Goal: Task Accomplishment & Management: Manage account settings

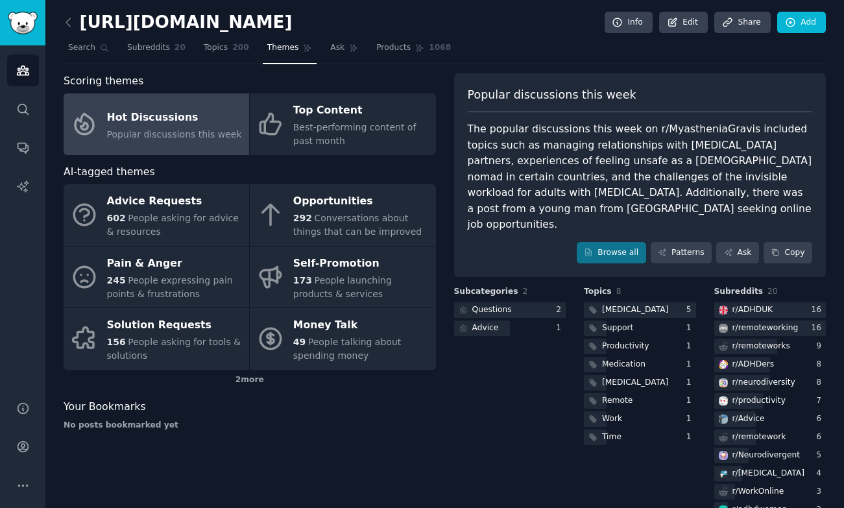
click at [76, 18] on link at bounding box center [72, 22] width 16 height 21
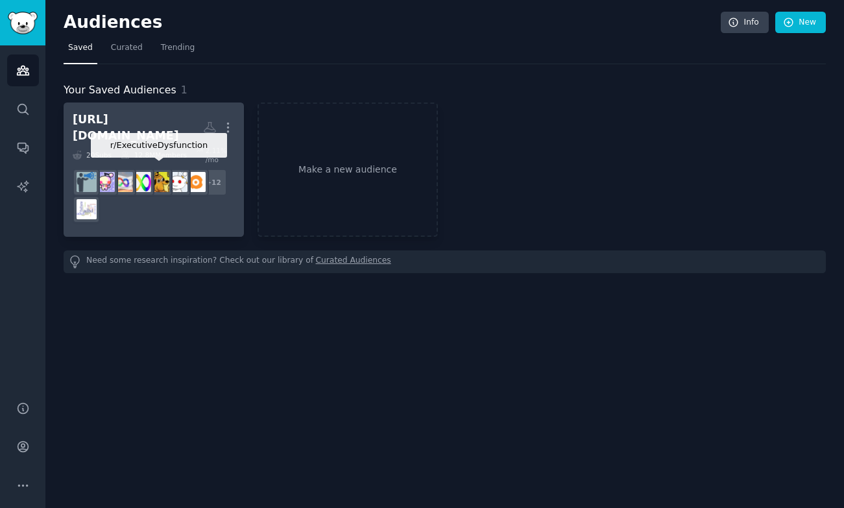
click at [159, 112] on h2 "[URL][DOMAIN_NAME] More" at bounding box center [154, 128] width 162 height 32
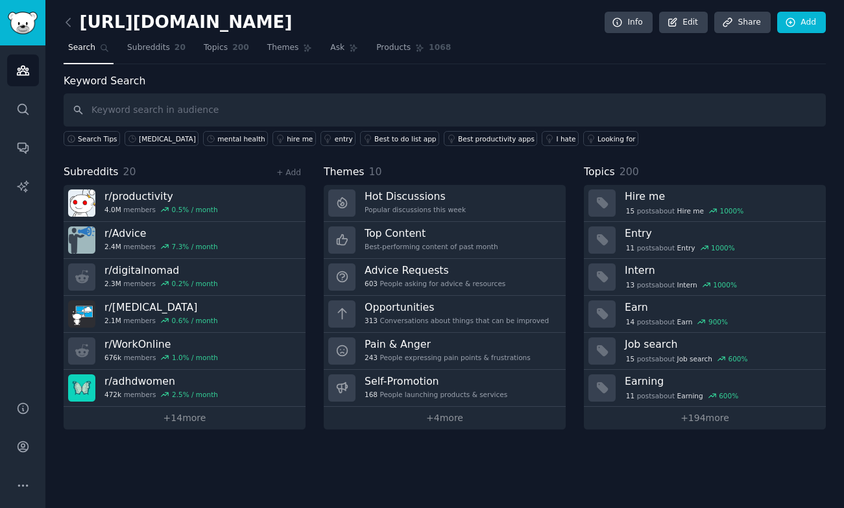
drag, startPoint x: 289, startPoint y: 21, endPoint x: 431, endPoint y: 30, distance: 142.4
click at [292, 30] on h2 "[URL][DOMAIN_NAME]" at bounding box center [178, 22] width 228 height 21
drag, startPoint x: 437, startPoint y: 25, endPoint x: 284, endPoint y: 24, distance: 152.5
click at [284, 24] on div "[URL][DOMAIN_NAME] Info Edit Share Add" at bounding box center [445, 25] width 762 height 27
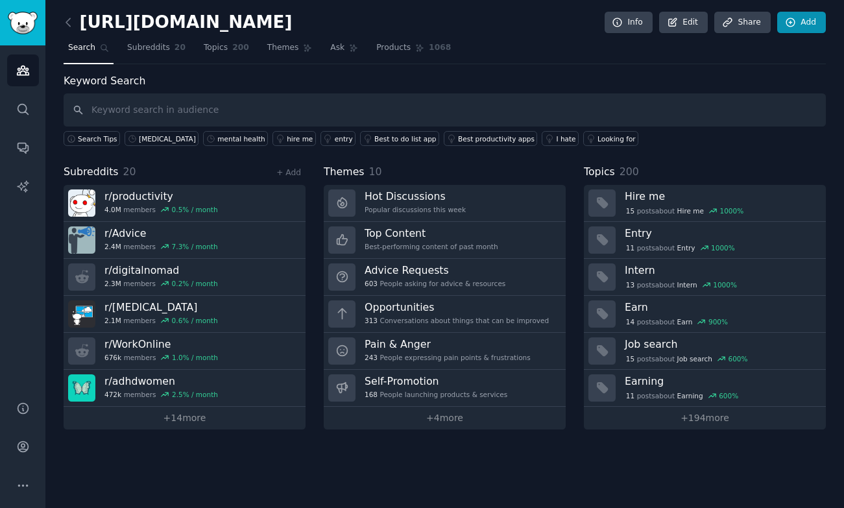
click at [816, 25] on link "Add" at bounding box center [801, 23] width 49 height 22
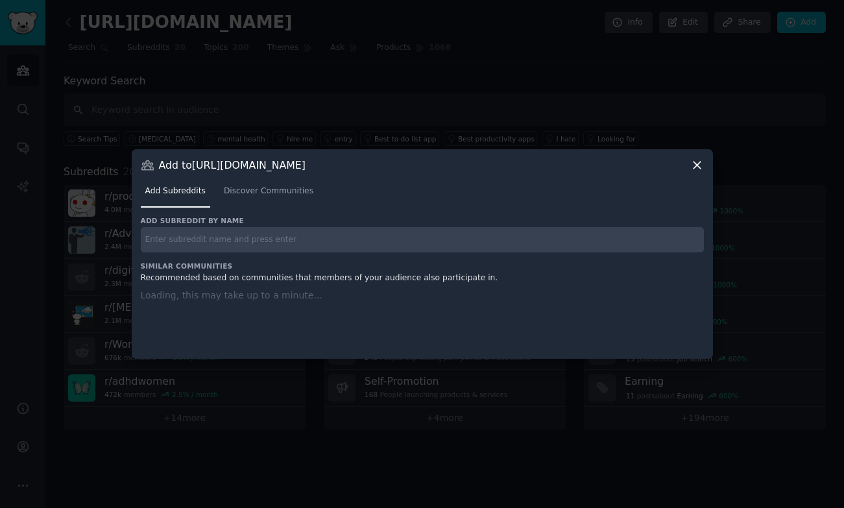
click at [245, 243] on input "text" at bounding box center [422, 239] width 563 height 25
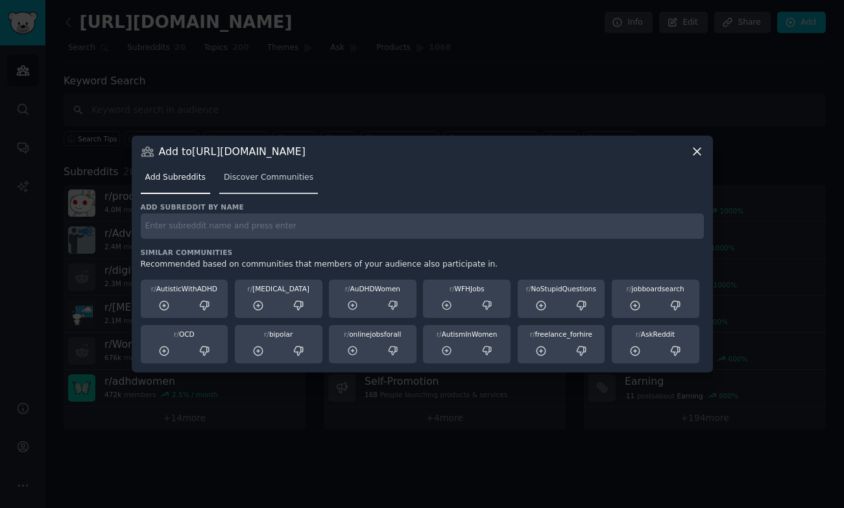
click at [260, 180] on span "Discover Communities" at bounding box center [269, 178] width 90 height 12
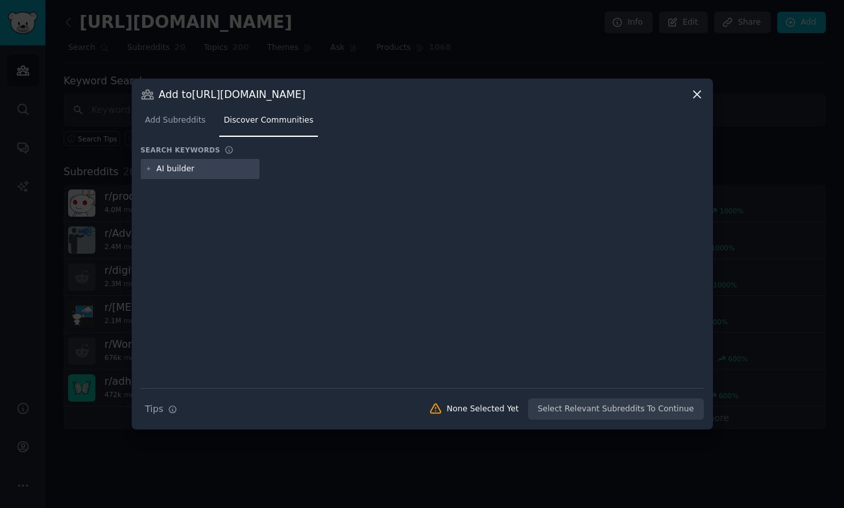
type input "AI builders"
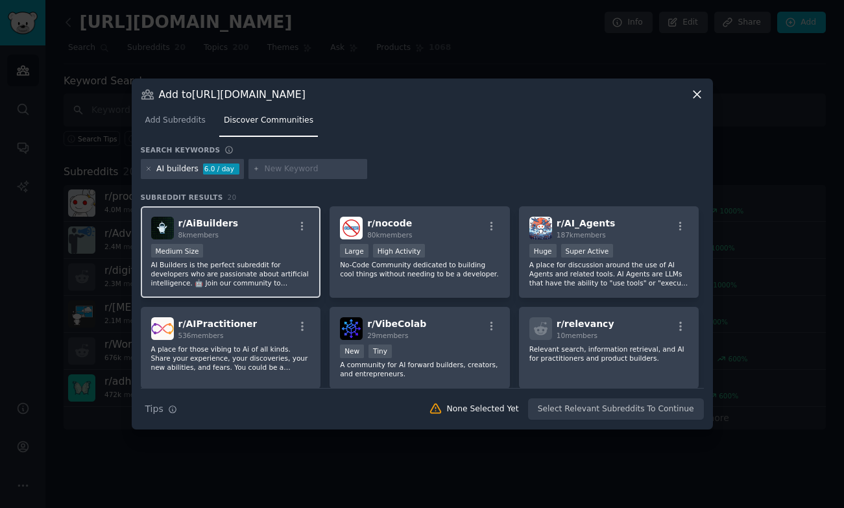
click at [261, 276] on p "AI Builders is the perfect subreddit for developers who are passionate about ar…" at bounding box center [231, 273] width 160 height 27
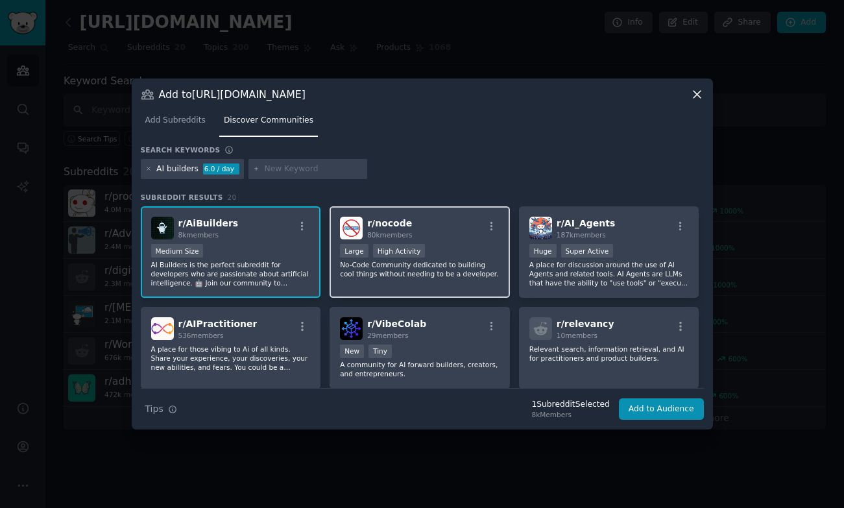
click at [445, 267] on p "No-Code Community dedicated to building cool things without needing to be a dev…" at bounding box center [420, 269] width 160 height 18
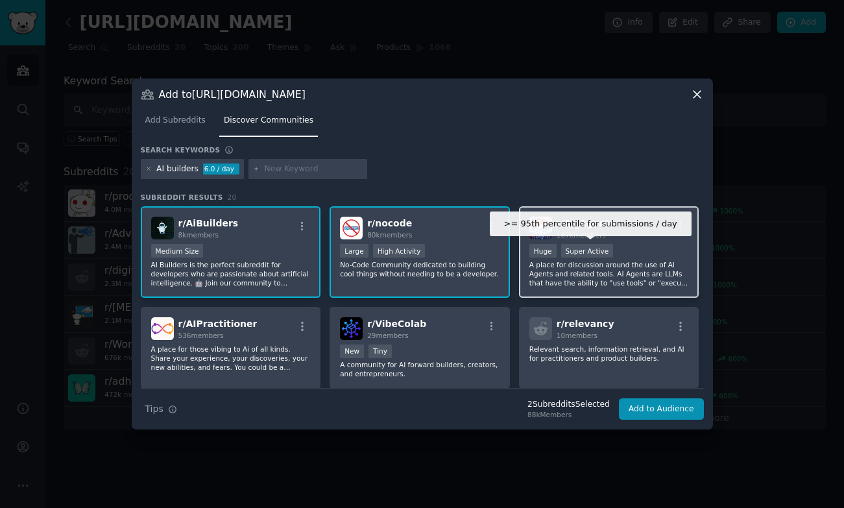
click at [595, 258] on div "Super Active" at bounding box center [587, 251] width 53 height 14
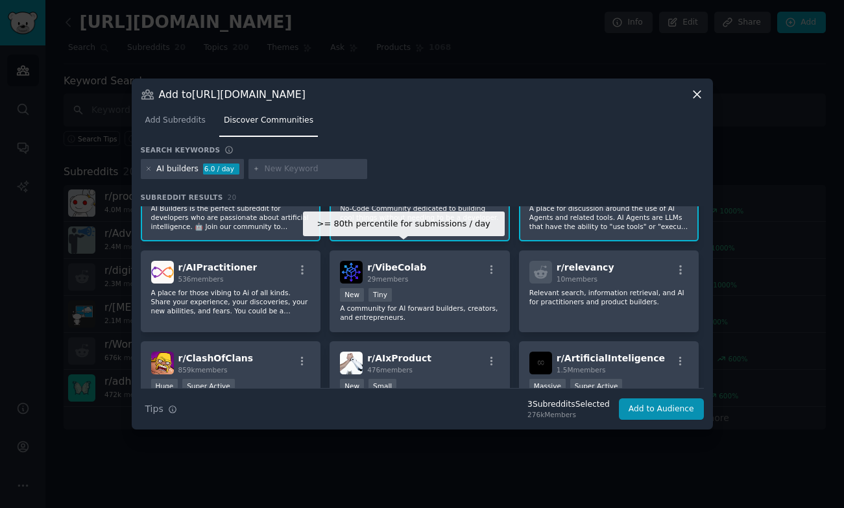
scroll to position [84, 0]
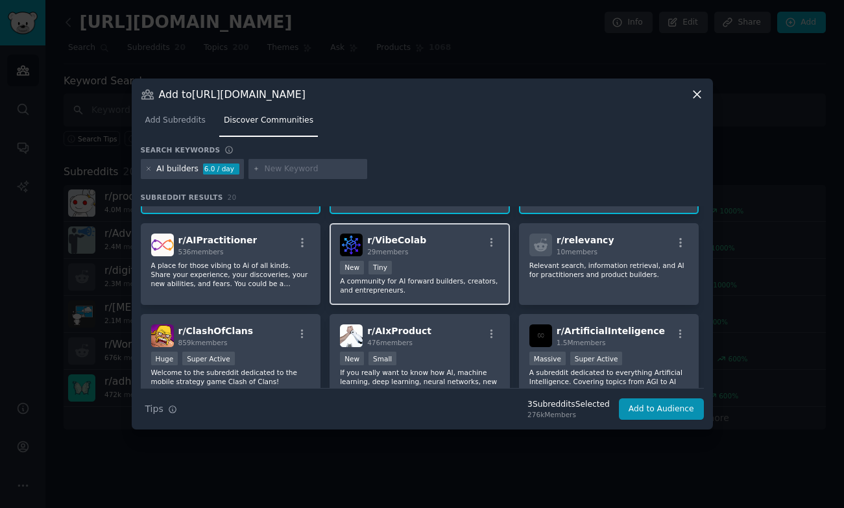
click at [464, 267] on div "< 100 members New Tiny" at bounding box center [420, 269] width 160 height 16
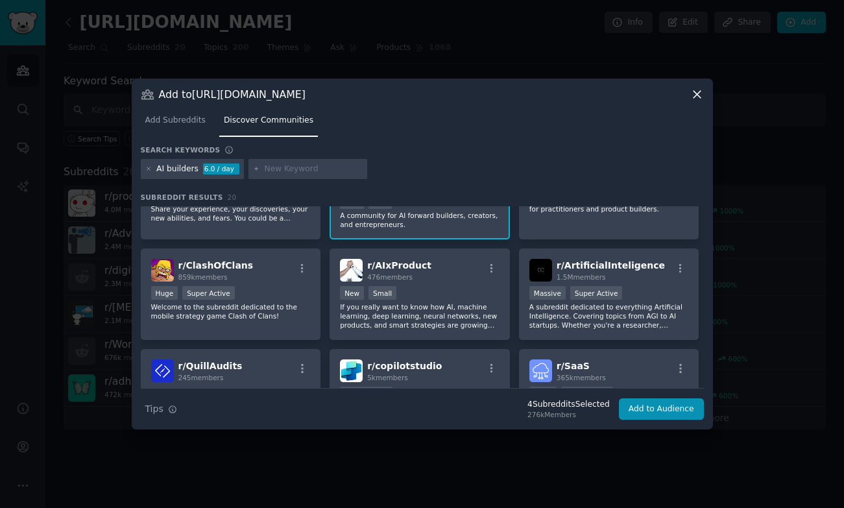
scroll to position [159, 0]
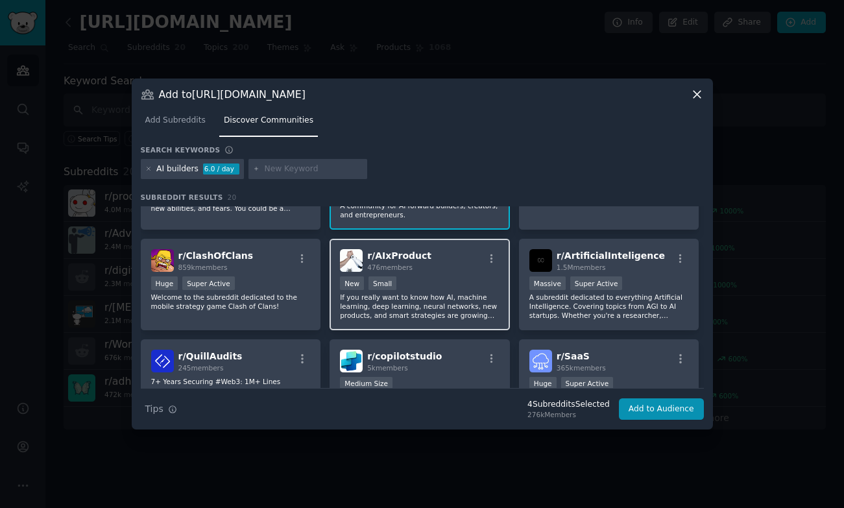
click at [461, 284] on div "New Small" at bounding box center [420, 284] width 160 height 16
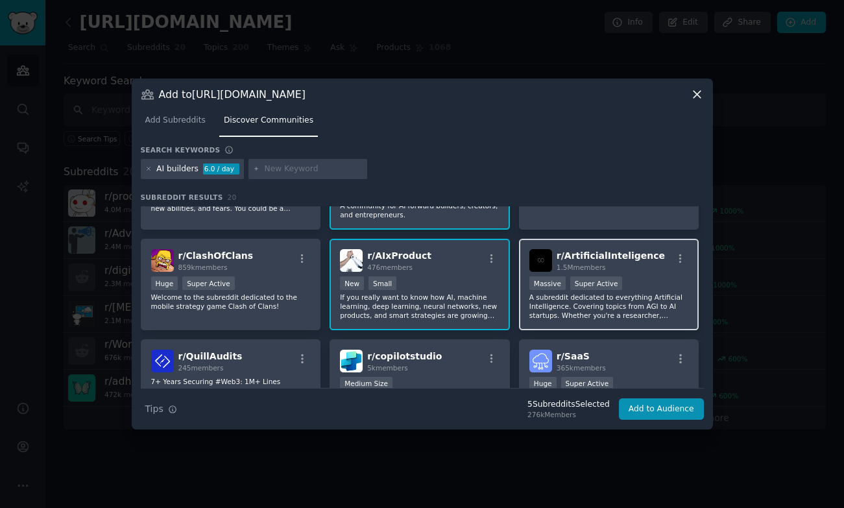
click at [658, 310] on p "A subreddit dedicated to everything Artificial Intelligence. Covering topics fr…" at bounding box center [609, 306] width 160 height 27
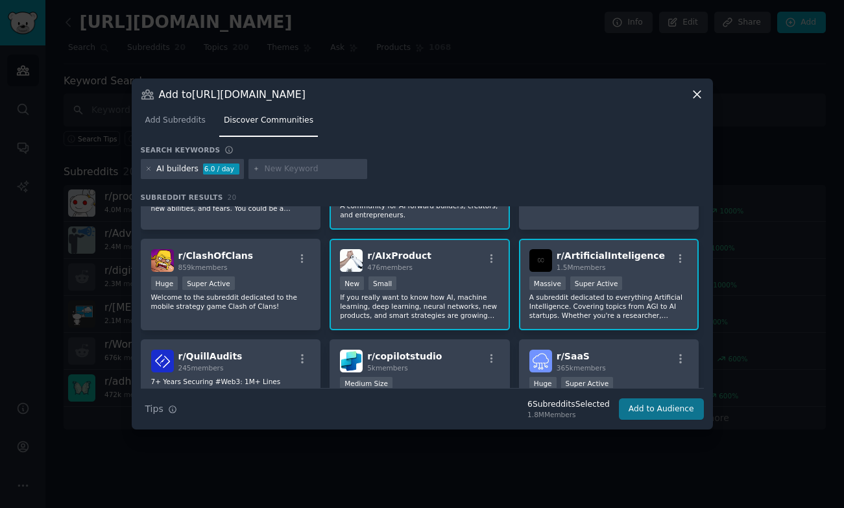
click at [660, 409] on button "Add to Audience" at bounding box center [661, 409] width 85 height 22
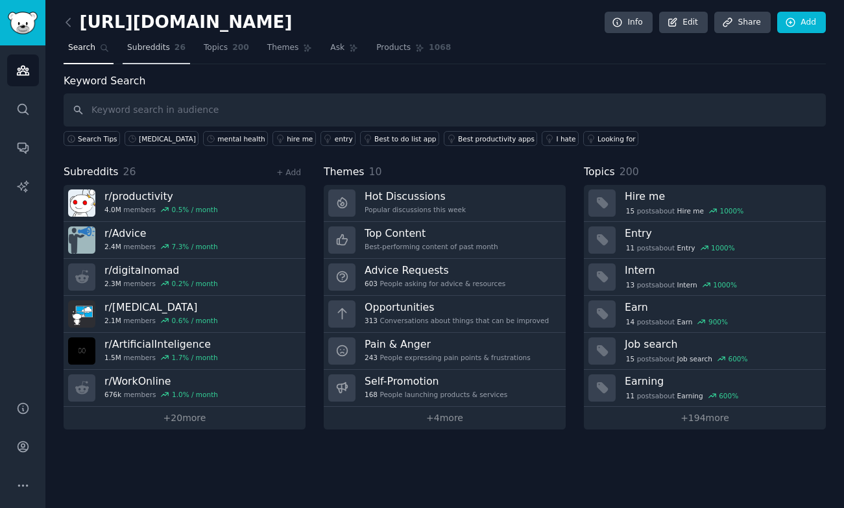
click at [160, 55] on link "Subreddits 26" at bounding box center [156, 51] width 67 height 27
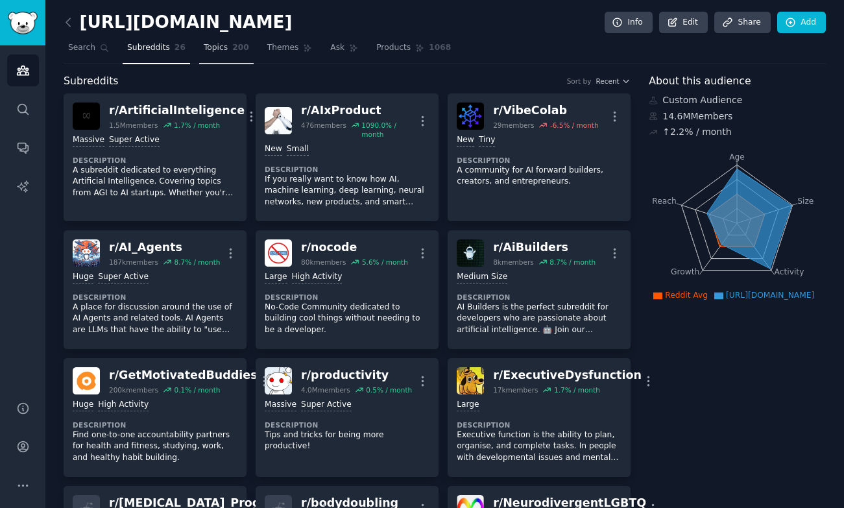
click at [224, 51] on span "Topics" at bounding box center [216, 48] width 24 height 12
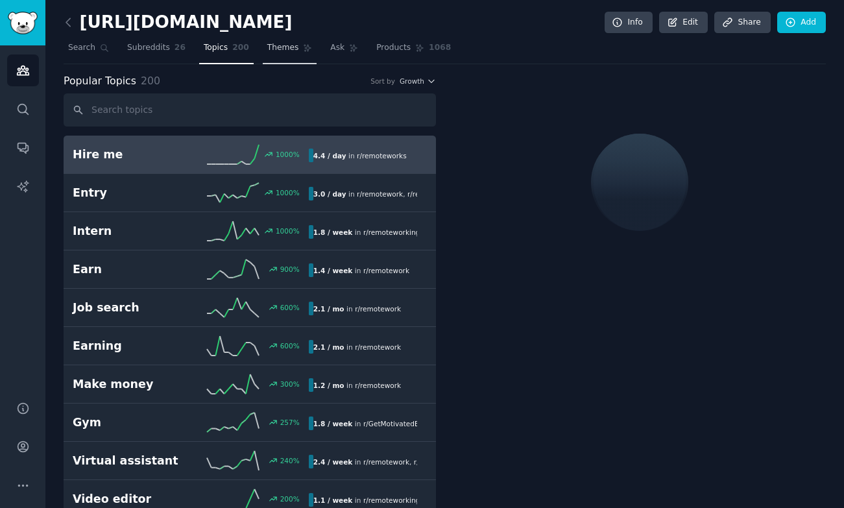
click at [289, 43] on span "Themes" at bounding box center [283, 48] width 32 height 12
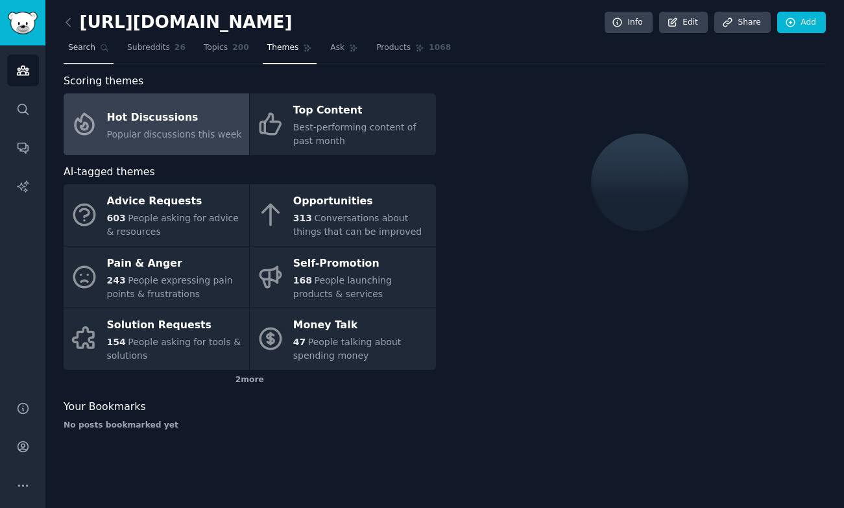
click at [82, 53] on link "Search" at bounding box center [89, 51] width 50 height 27
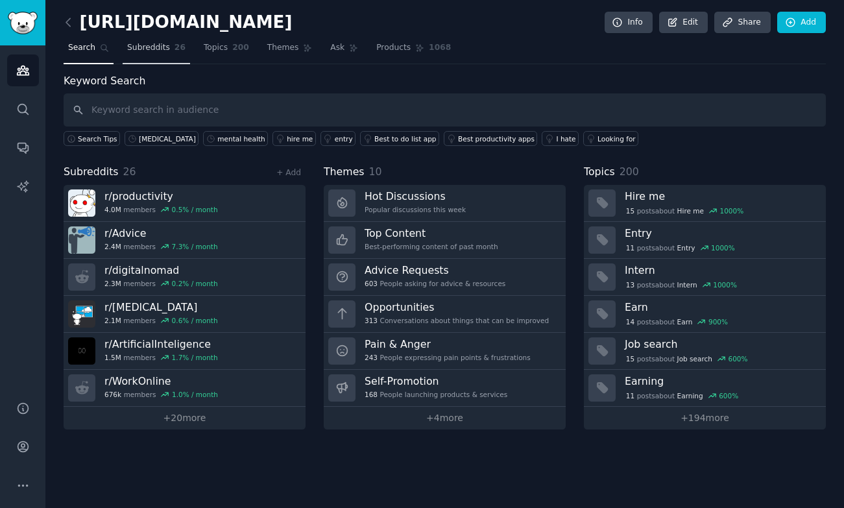
click at [152, 45] on span "Subreddits" at bounding box center [148, 48] width 43 height 12
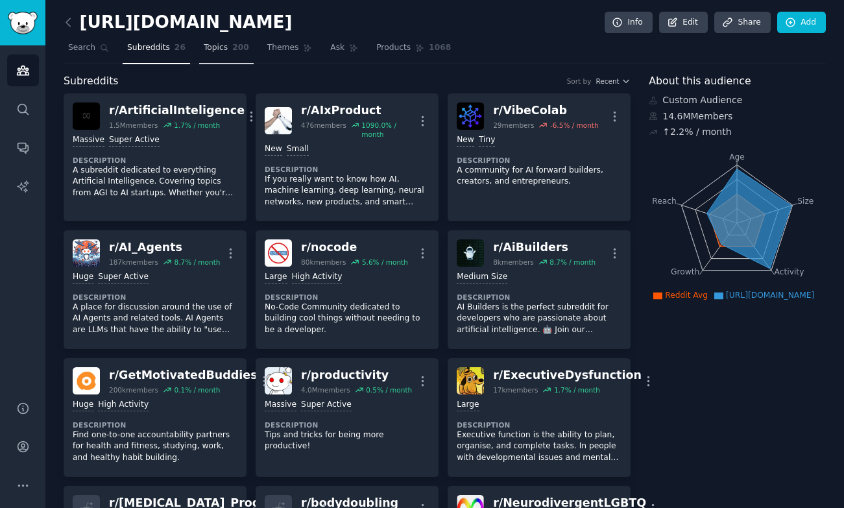
click at [224, 54] on link "Topics 200" at bounding box center [226, 51] width 55 height 27
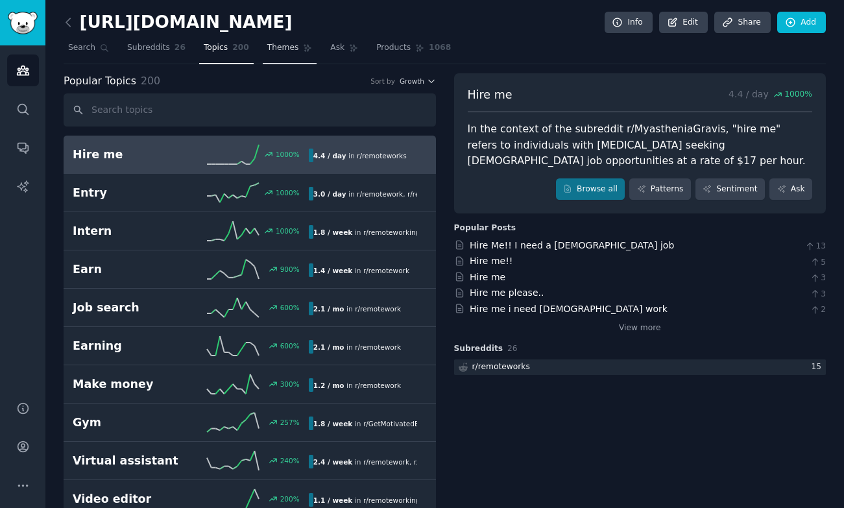
click at [284, 51] on span "Themes" at bounding box center [283, 48] width 32 height 12
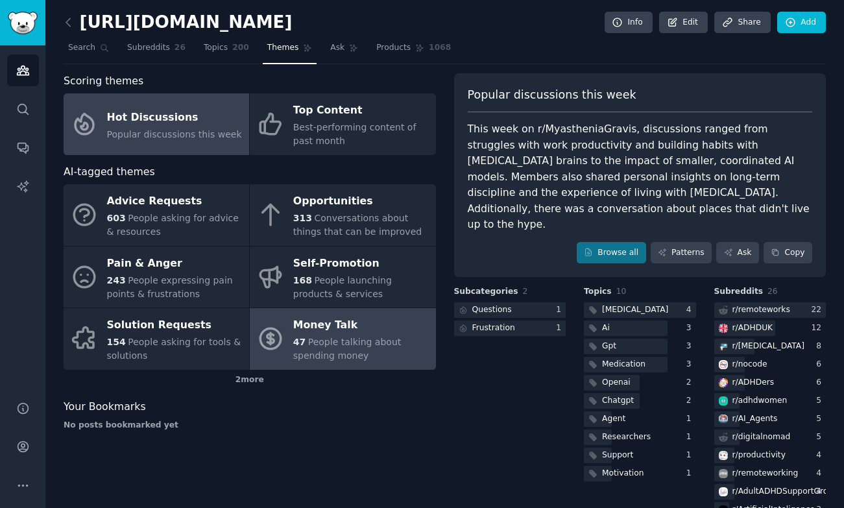
click at [336, 326] on div "Money Talk" at bounding box center [361, 325] width 136 height 21
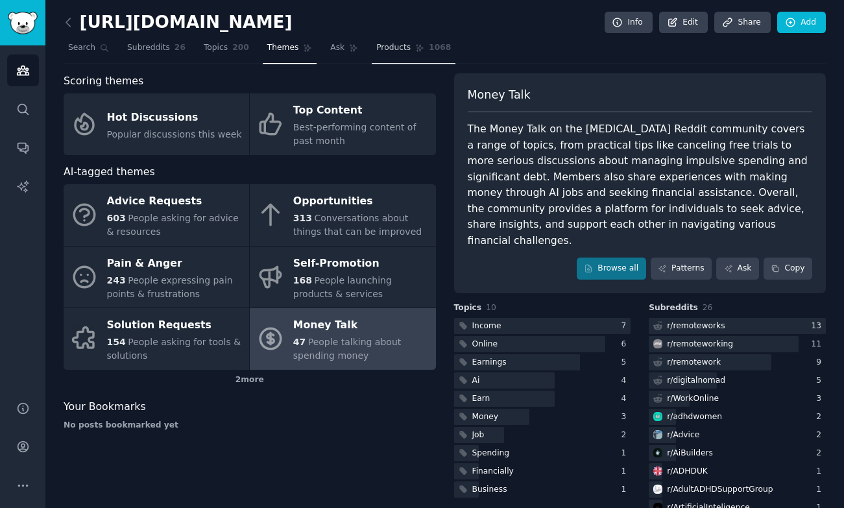
click at [397, 45] on span "Products" at bounding box center [393, 48] width 34 height 12
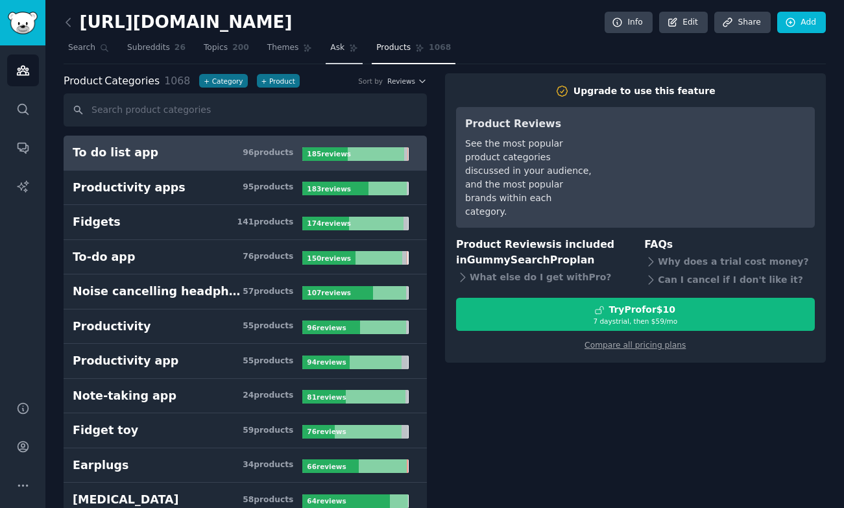
click at [339, 52] on span "Ask" at bounding box center [337, 48] width 14 height 12
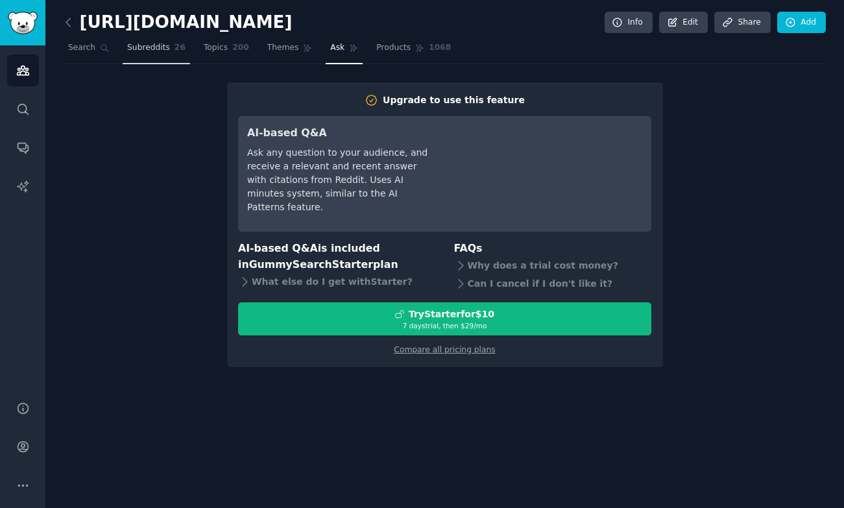
click at [151, 48] on span "Subreddits" at bounding box center [148, 48] width 43 height 12
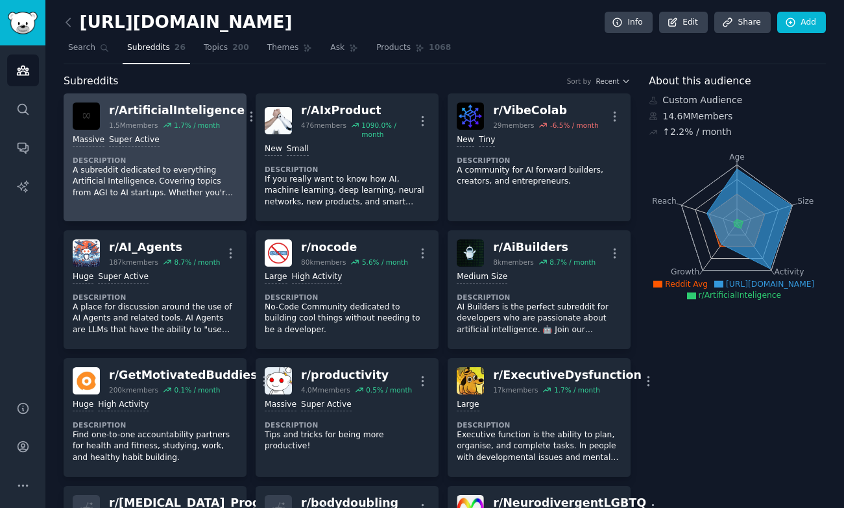
click at [222, 183] on p "A subreddit dedicated to everything Artificial Intelligence. Covering topics fr…" at bounding box center [155, 182] width 165 height 34
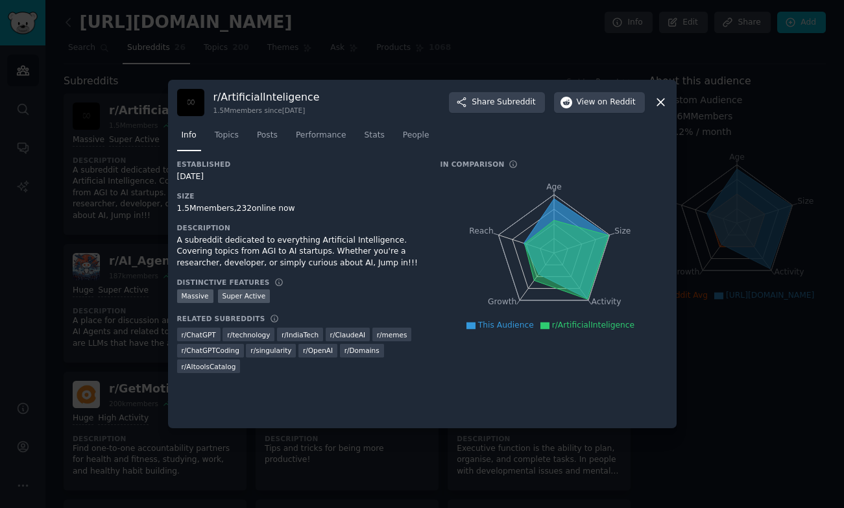
click at [120, 261] on div at bounding box center [422, 254] width 844 height 508
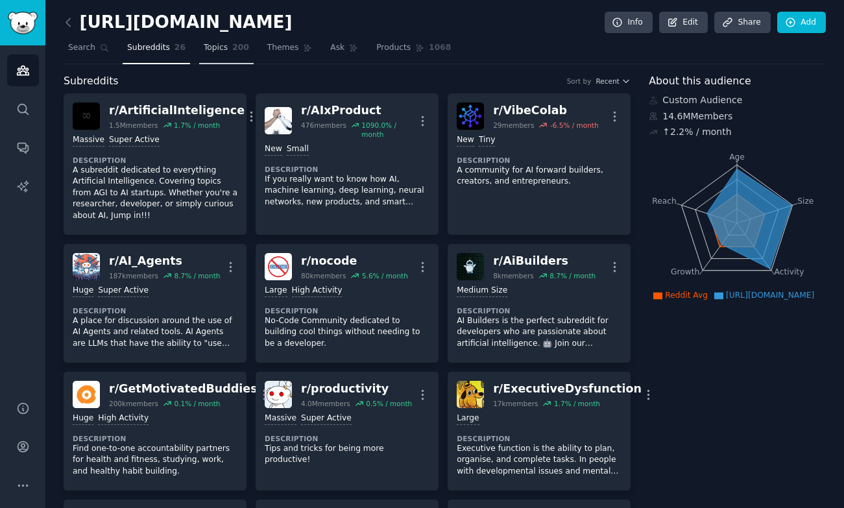
click at [208, 46] on span "Topics" at bounding box center [216, 48] width 24 height 12
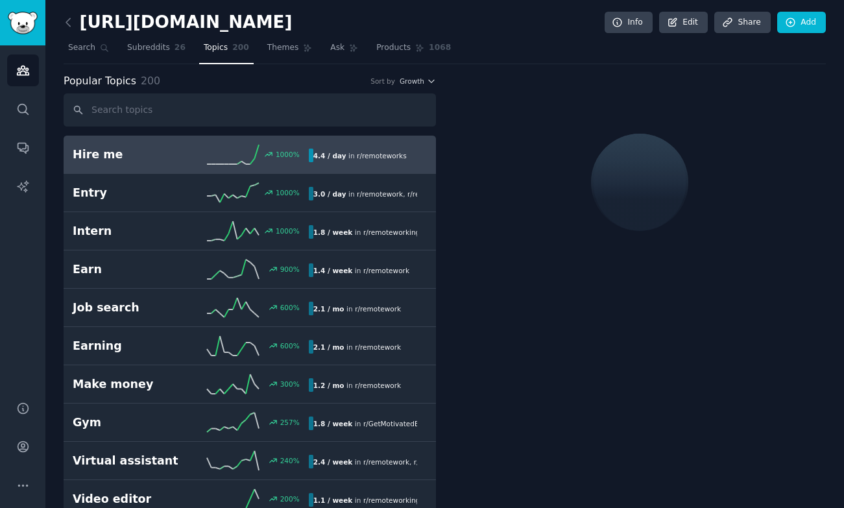
click at [128, 162] on div "Hire me 1000 % 4.4 / day in r/ remoteworks" at bounding box center [250, 154] width 354 height 19
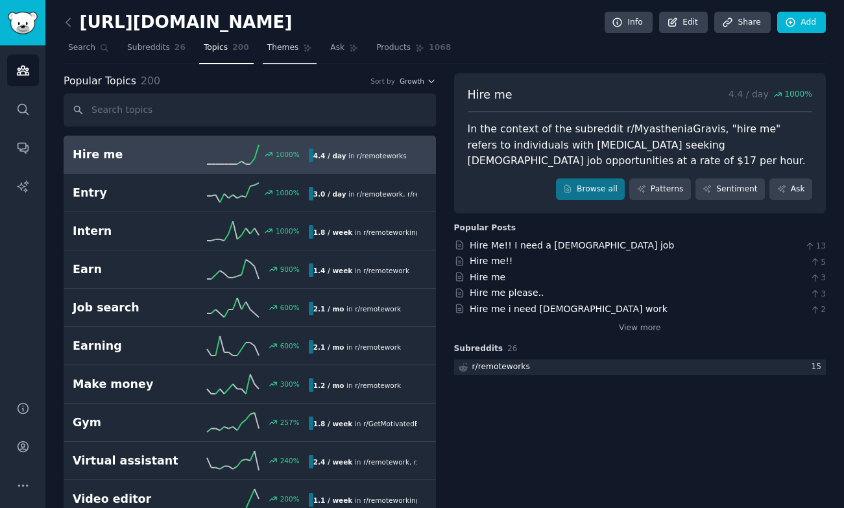
click at [294, 49] on span "Themes" at bounding box center [283, 48] width 32 height 12
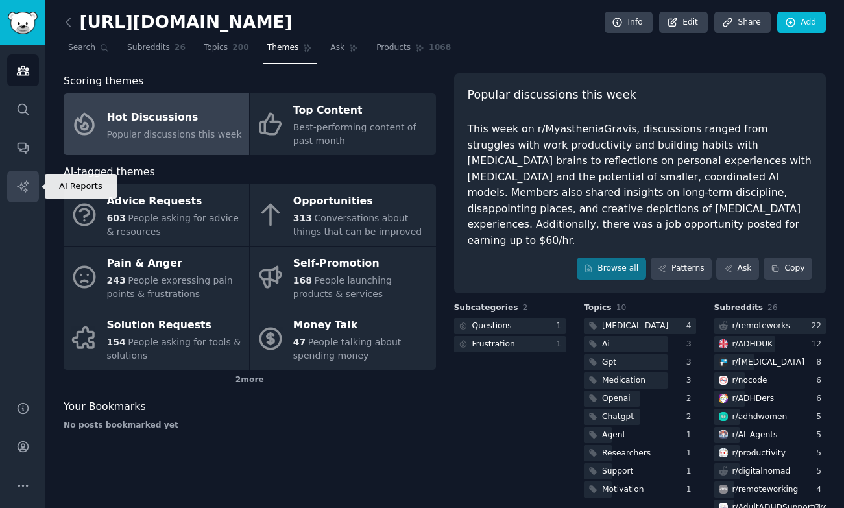
click at [24, 197] on link "AI Reports" at bounding box center [23, 187] width 32 height 32
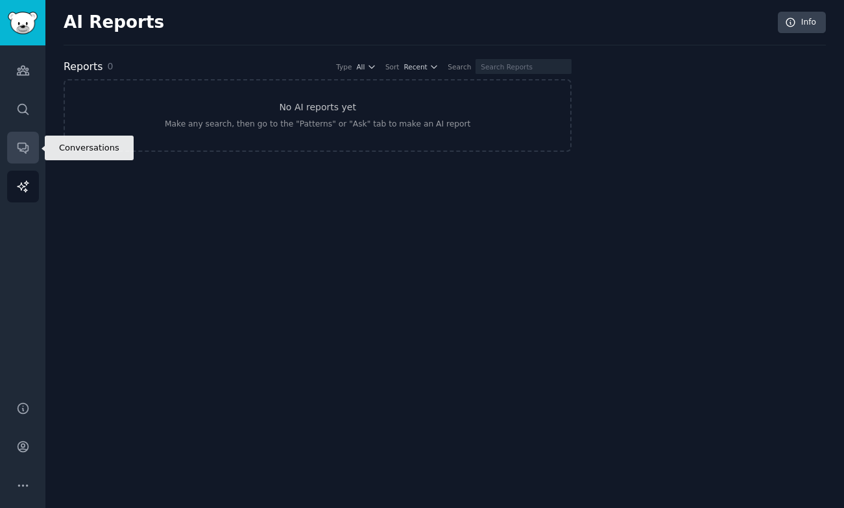
click at [27, 154] on icon "Sidebar" at bounding box center [23, 148] width 14 height 14
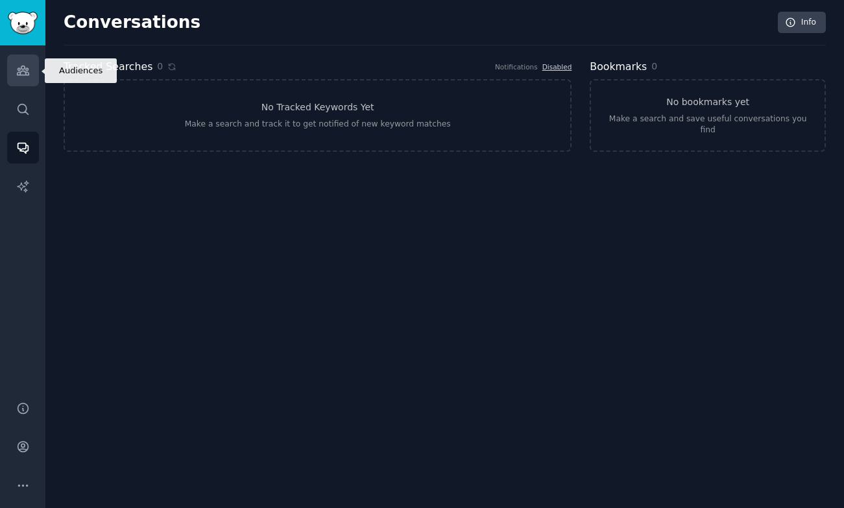
click at [22, 69] on icon "Sidebar" at bounding box center [23, 70] width 12 height 9
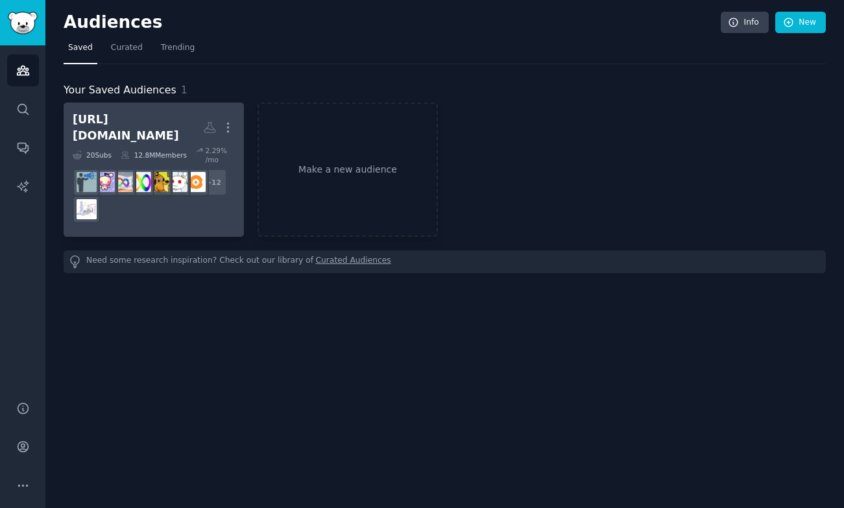
click at [203, 116] on div "[URL][DOMAIN_NAME]" at bounding box center [138, 128] width 130 height 32
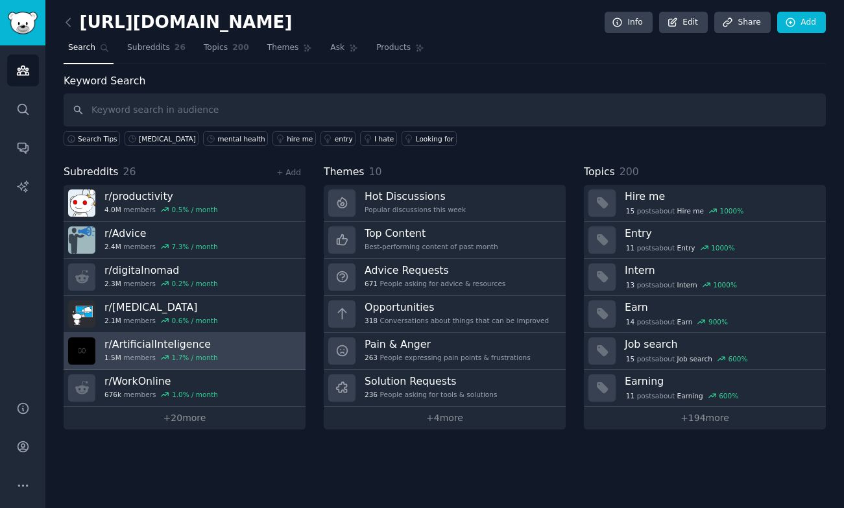
click at [232, 362] on link "r/ ArtificialInteligence 1.5M members 1.7 % / month" at bounding box center [185, 351] width 242 height 37
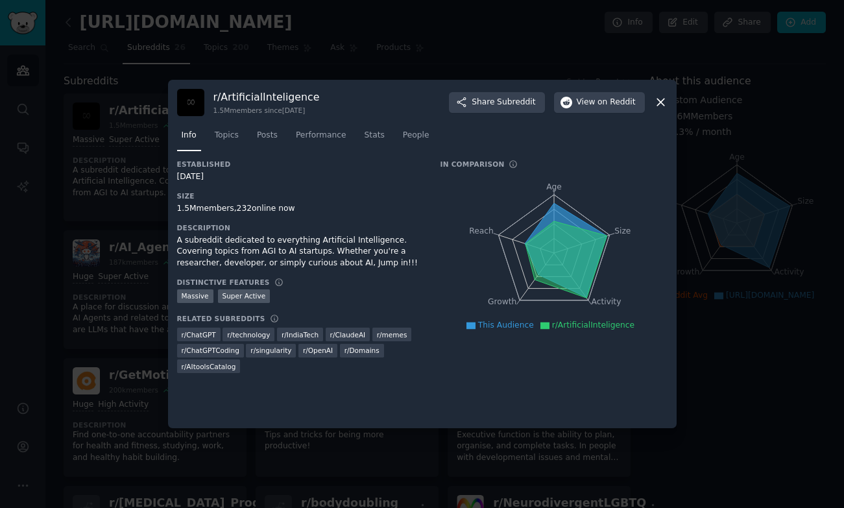
click at [136, 336] on div at bounding box center [422, 254] width 844 height 508
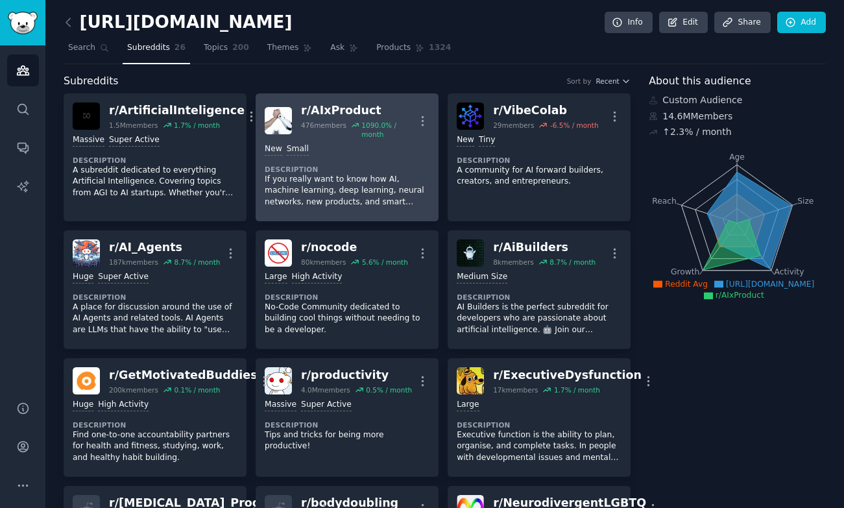
click at [407, 189] on p "If you really want to know how AI, machine learning, deep learning, neural netw…" at bounding box center [347, 191] width 165 height 34
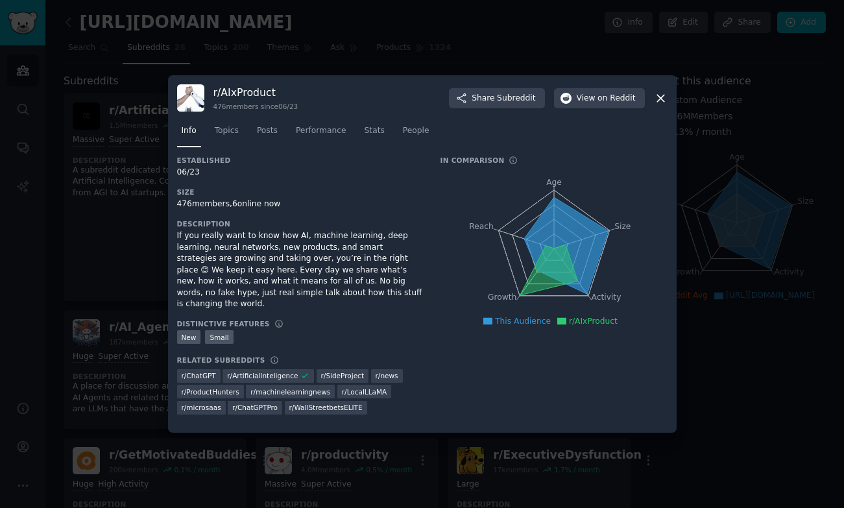
click at [113, 212] on div at bounding box center [422, 254] width 844 height 508
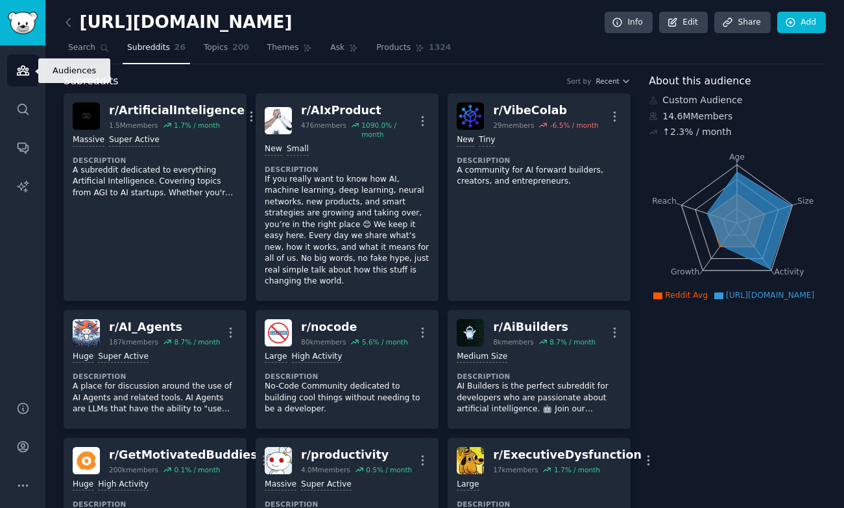
click at [25, 73] on icon "Sidebar" at bounding box center [23, 71] width 14 height 14
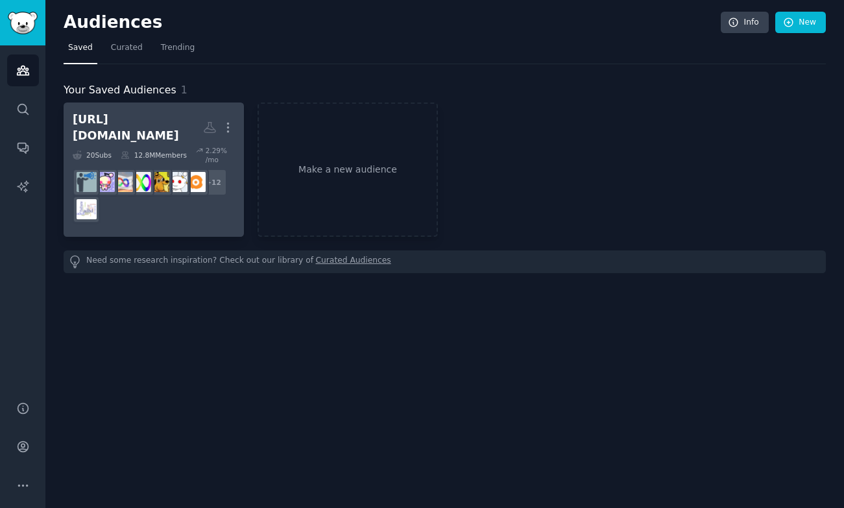
click at [203, 116] on div "[URL][DOMAIN_NAME]" at bounding box center [138, 128] width 130 height 32
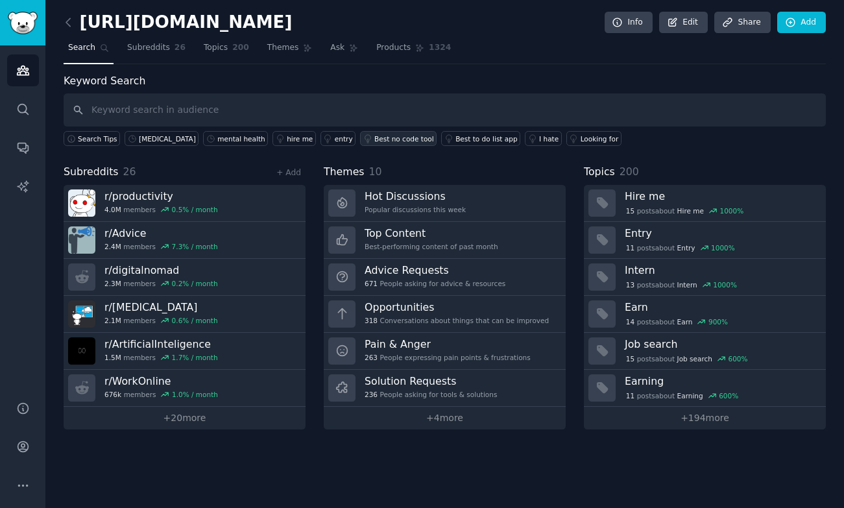
click at [374, 141] on div "Best no code tool" at bounding box center [404, 138] width 60 height 9
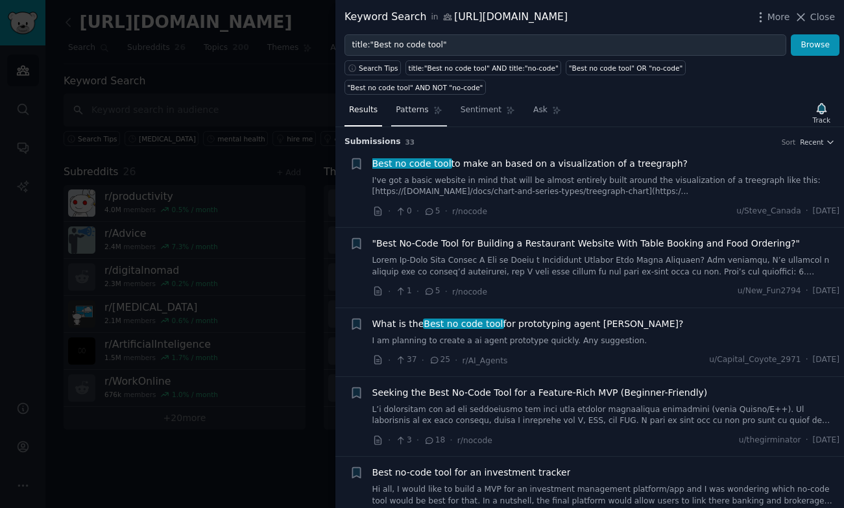
click at [421, 100] on link "Patterns" at bounding box center [418, 113] width 55 height 27
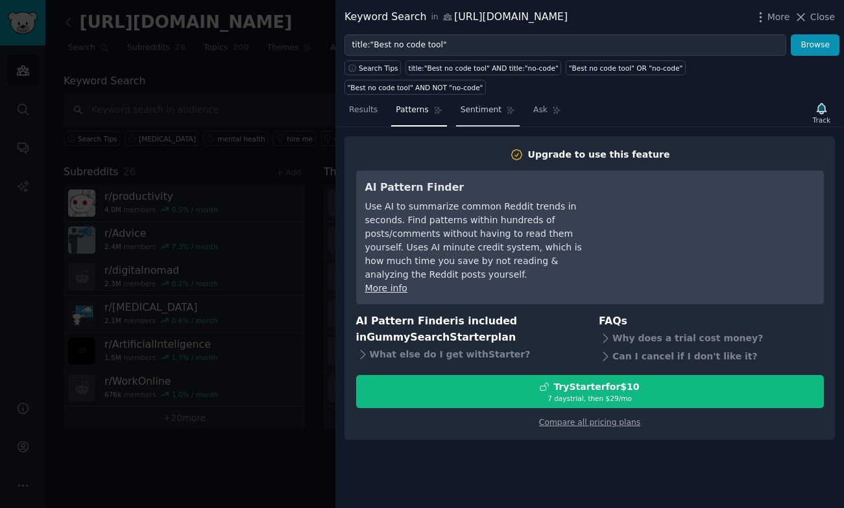
click at [481, 100] on link "Sentiment" at bounding box center [488, 113] width 64 height 27
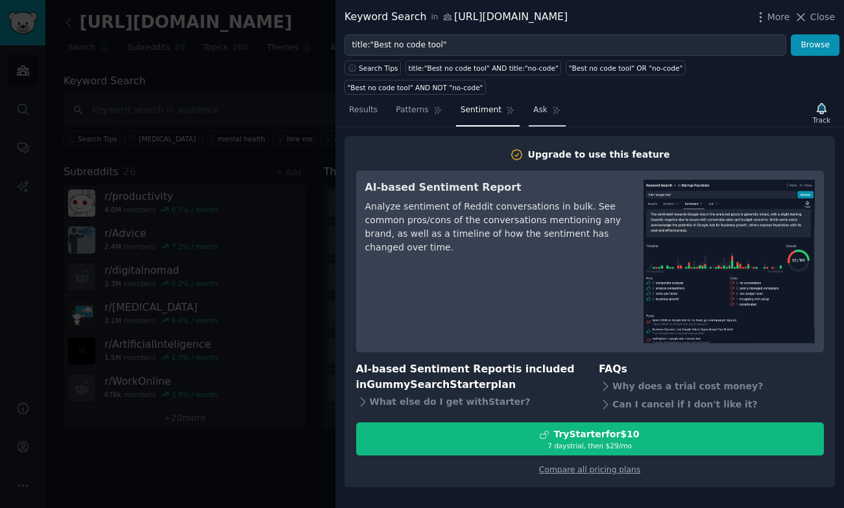
click at [544, 100] on link "Ask" at bounding box center [547, 113] width 37 height 27
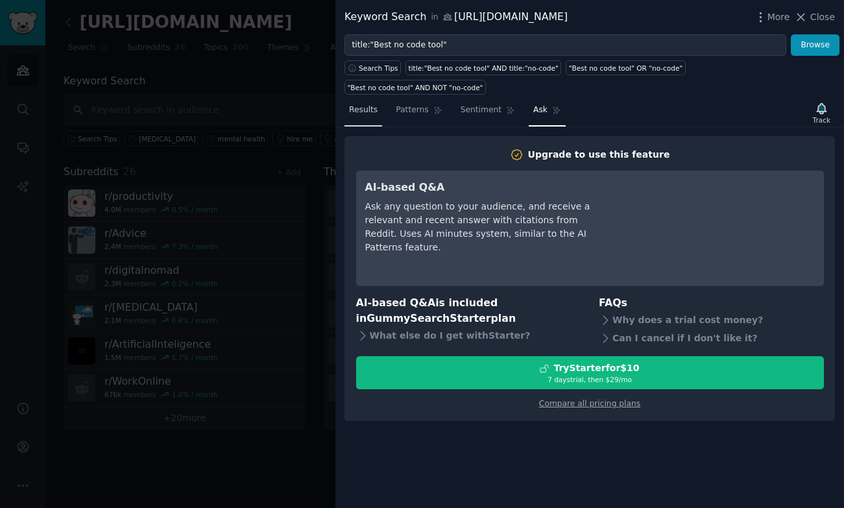
click at [372, 104] on span "Results" at bounding box center [363, 110] width 29 height 12
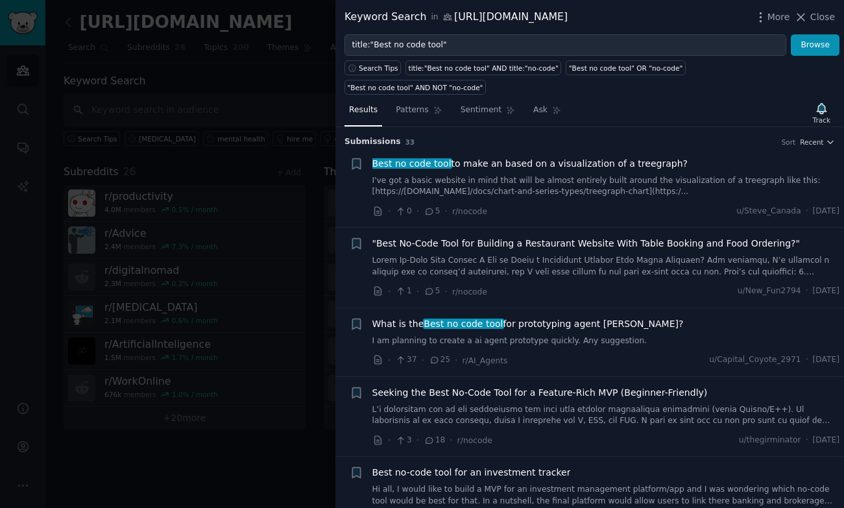
click at [770, 9] on div "More Close" at bounding box center [794, 17] width 81 height 16
click at [770, 19] on span "More" at bounding box center [779, 17] width 23 height 14
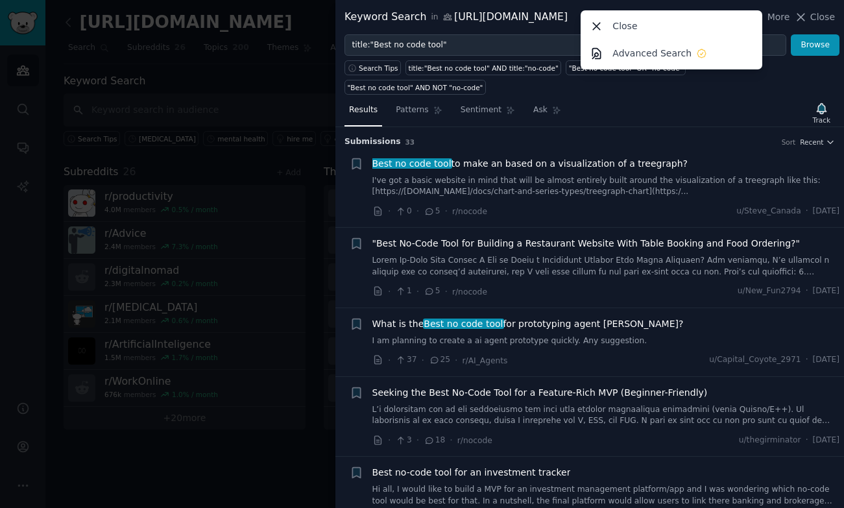
click at [312, 78] on div at bounding box center [422, 254] width 844 height 508
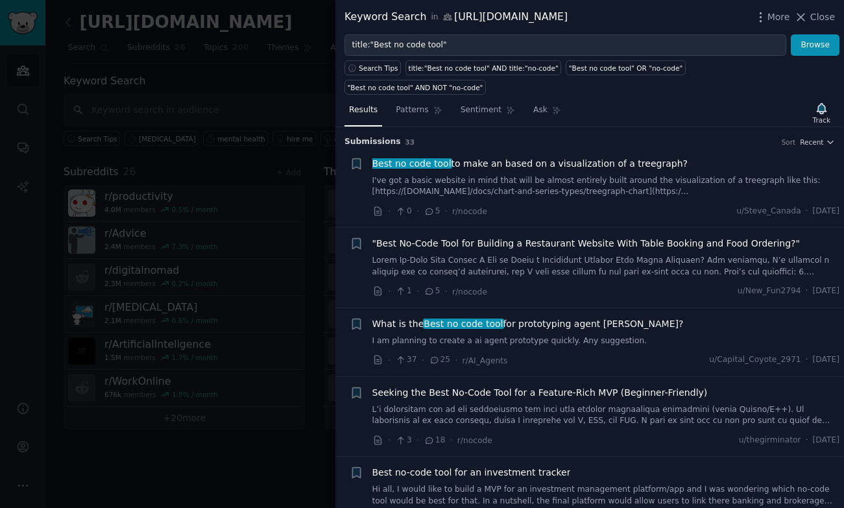
click at [312, 78] on div at bounding box center [422, 254] width 844 height 508
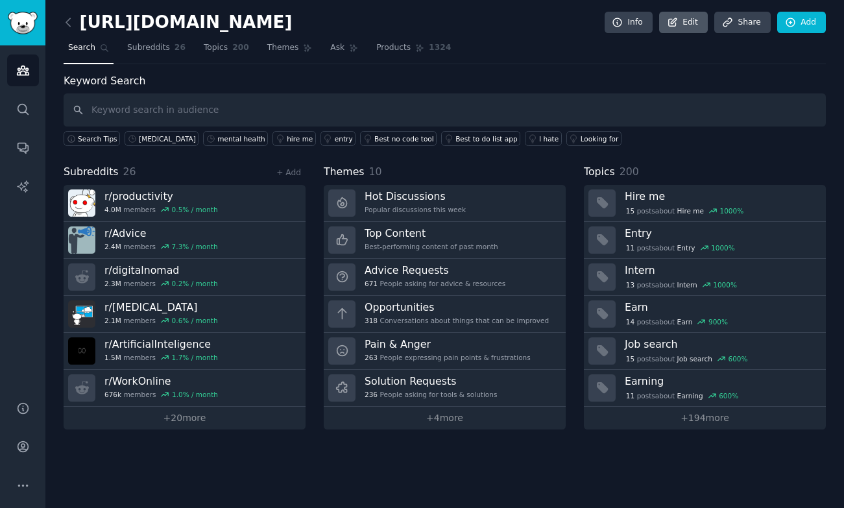
click at [681, 18] on link "Edit" at bounding box center [683, 23] width 49 height 22
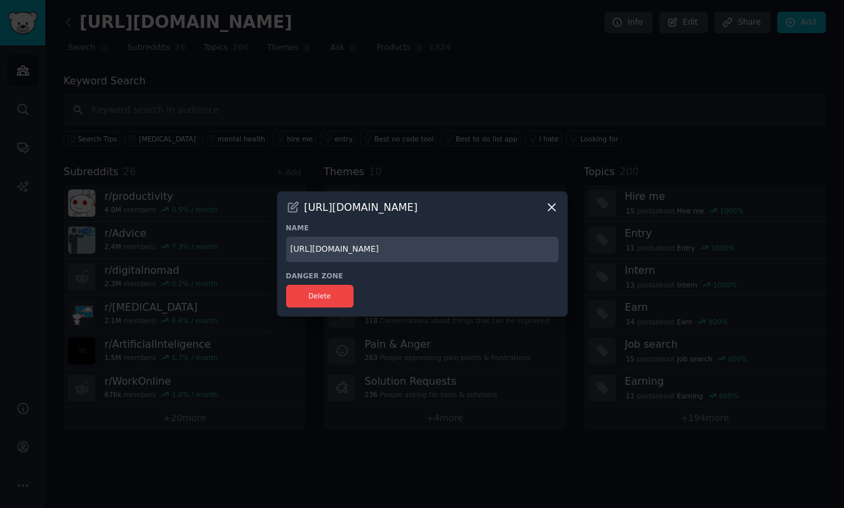
drag, startPoint x: 385, startPoint y: 247, endPoint x: 540, endPoint y: 247, distance: 155.1
click at [540, 247] on input "[URL][DOMAIN_NAME]" at bounding box center [422, 249] width 273 height 25
type input "[URL][DOMAIN_NAME]"
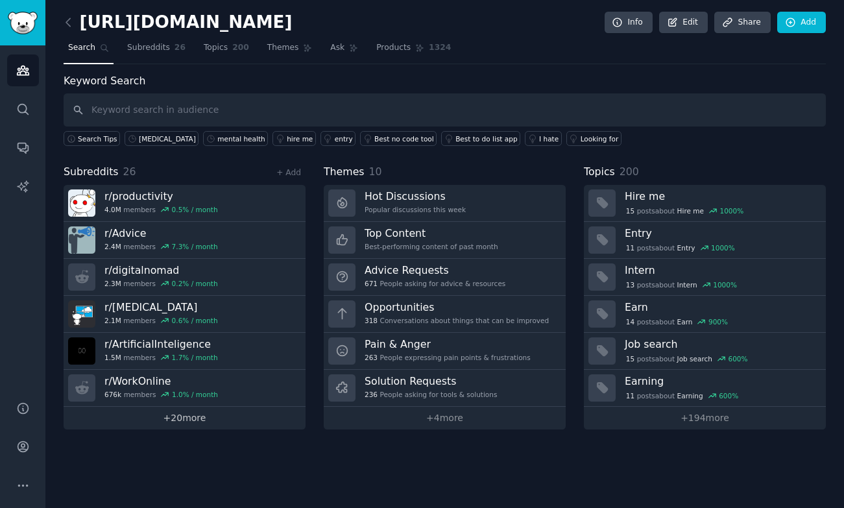
click at [205, 417] on link "+ 20 more" at bounding box center [185, 418] width 242 height 23
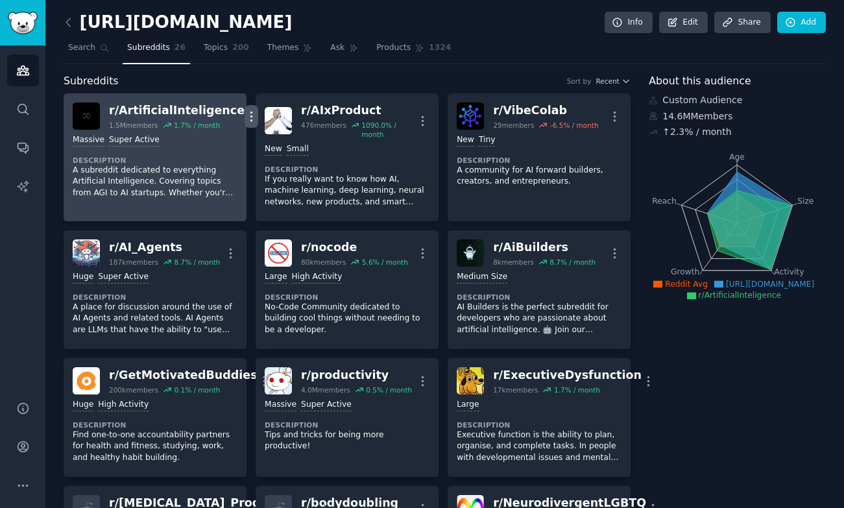
click at [251, 115] on icon "button" at bounding box center [251, 116] width 1 height 9
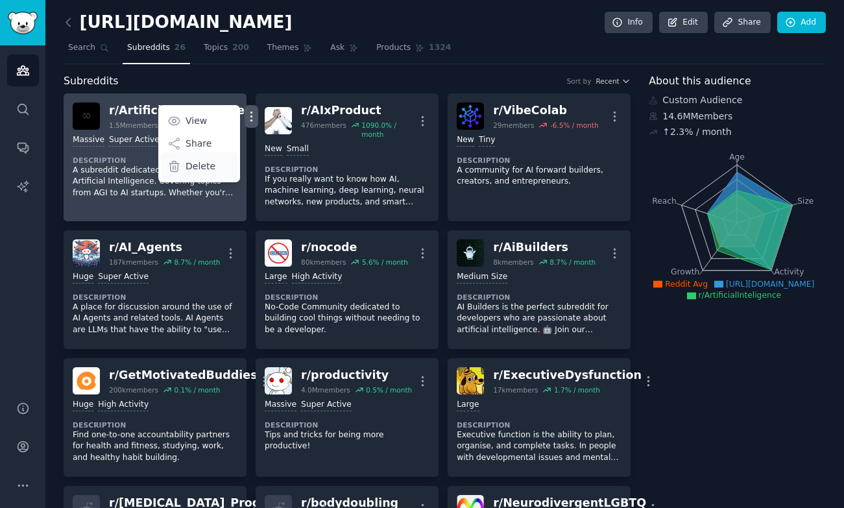
click at [194, 170] on div "Delete" at bounding box center [199, 165] width 77 height 27
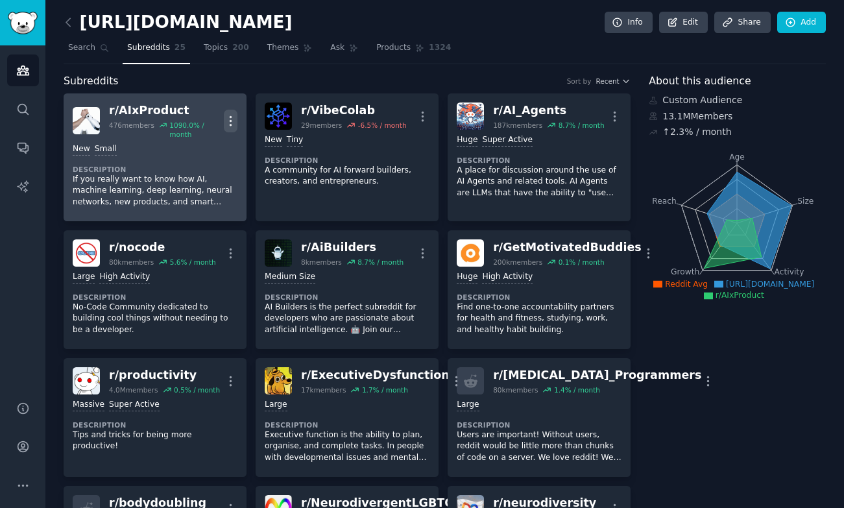
click at [228, 117] on icon "button" at bounding box center [231, 121] width 14 height 14
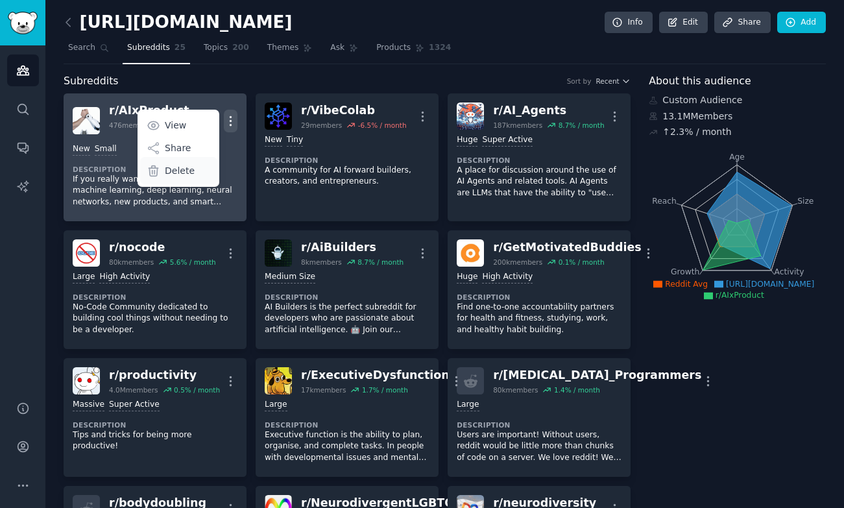
click at [189, 175] on p "Delete" at bounding box center [180, 171] width 30 height 14
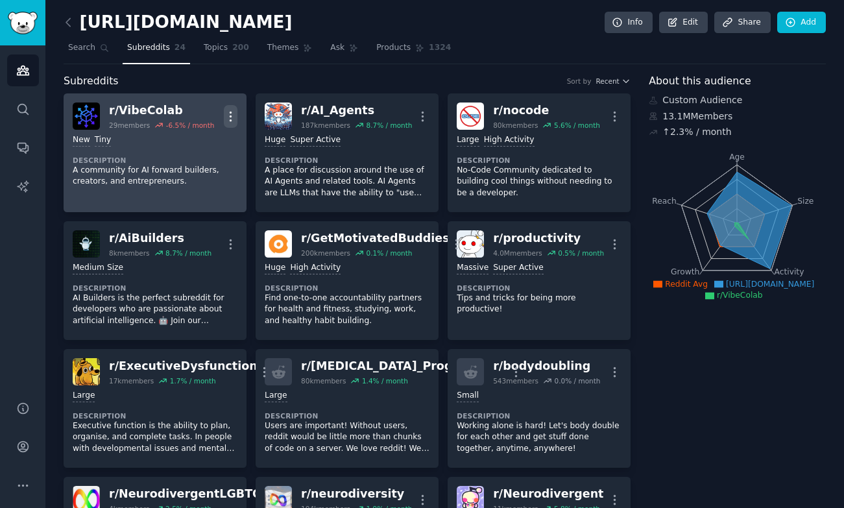
click at [234, 110] on icon "button" at bounding box center [231, 117] width 14 height 14
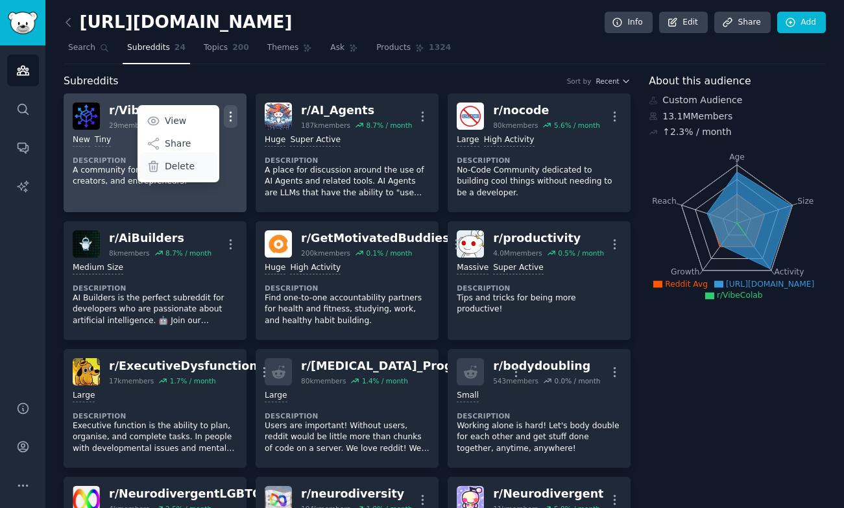
click at [189, 158] on div "Delete" at bounding box center [178, 165] width 77 height 27
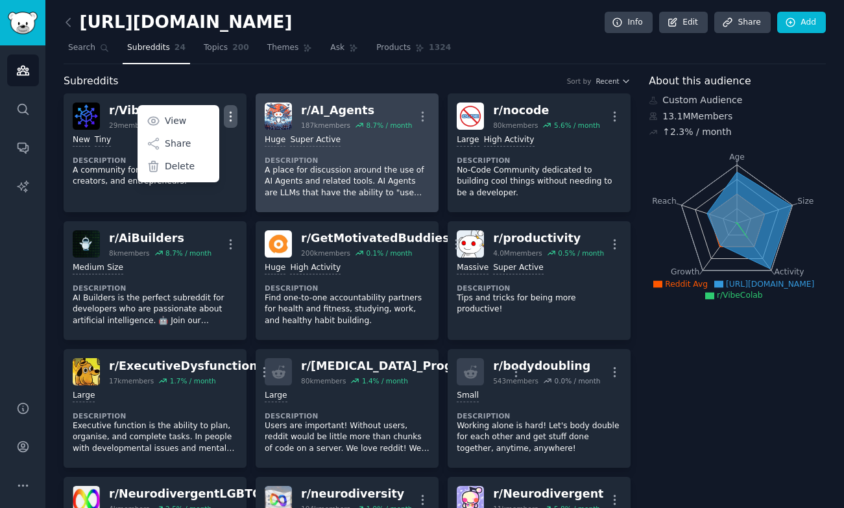
click at [265, 165] on p "A place for discussion around the use of AI Agents and related tools. AI Agents…" at bounding box center [347, 182] width 165 height 34
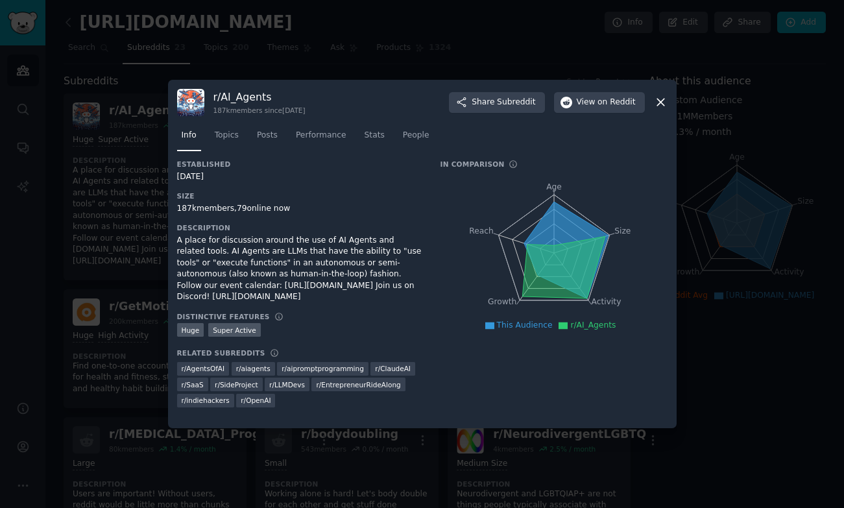
click at [140, 158] on div at bounding box center [422, 254] width 844 height 508
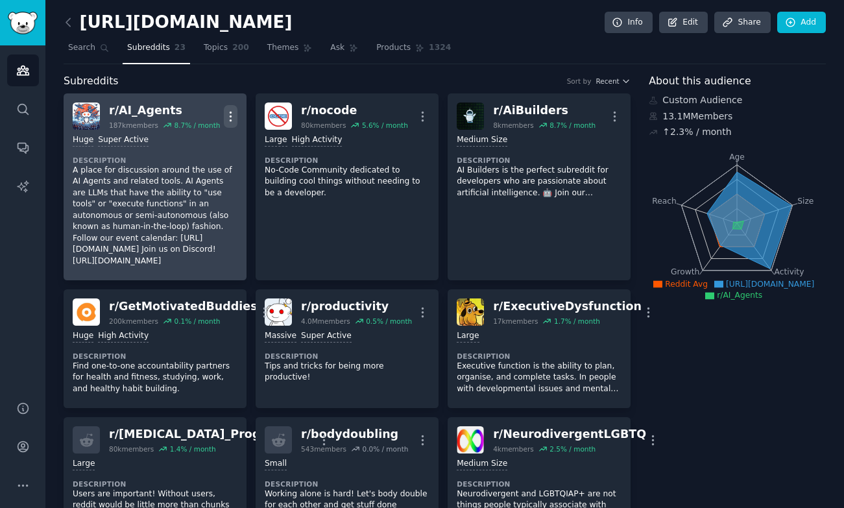
click at [236, 115] on icon "button" at bounding box center [231, 117] width 14 height 14
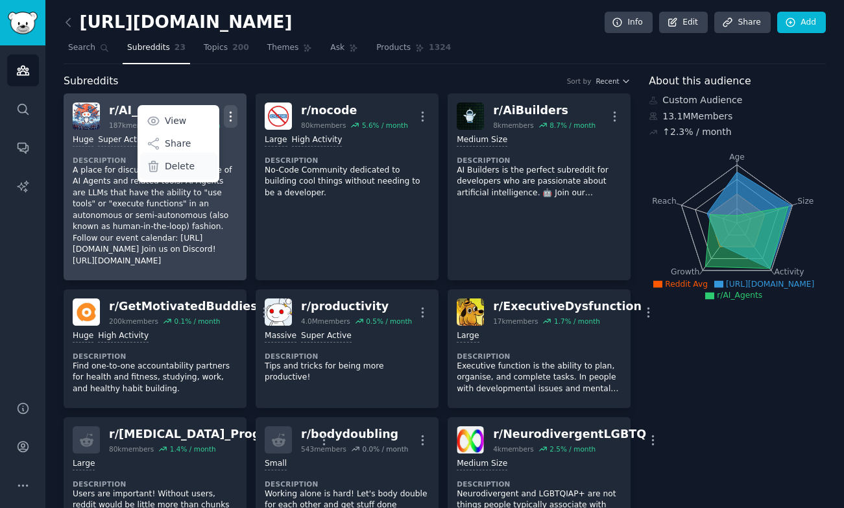
click at [191, 170] on p "Delete" at bounding box center [180, 167] width 30 height 14
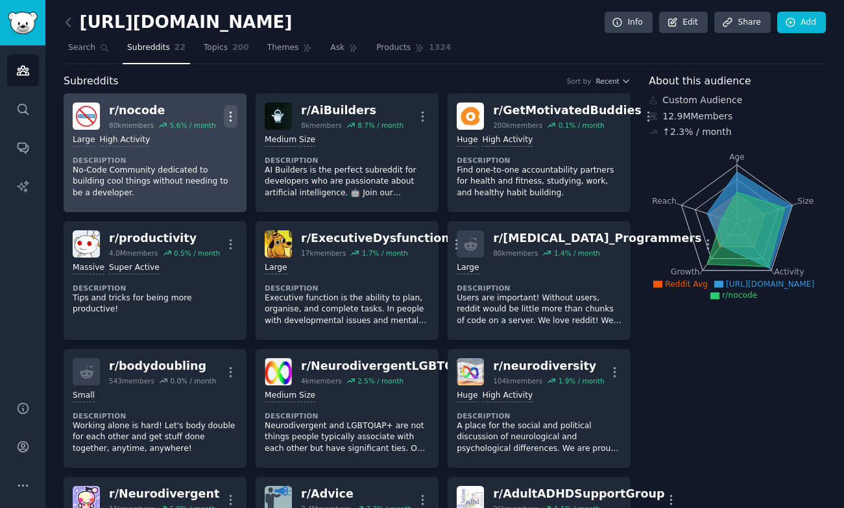
click at [228, 114] on icon "button" at bounding box center [231, 117] width 14 height 14
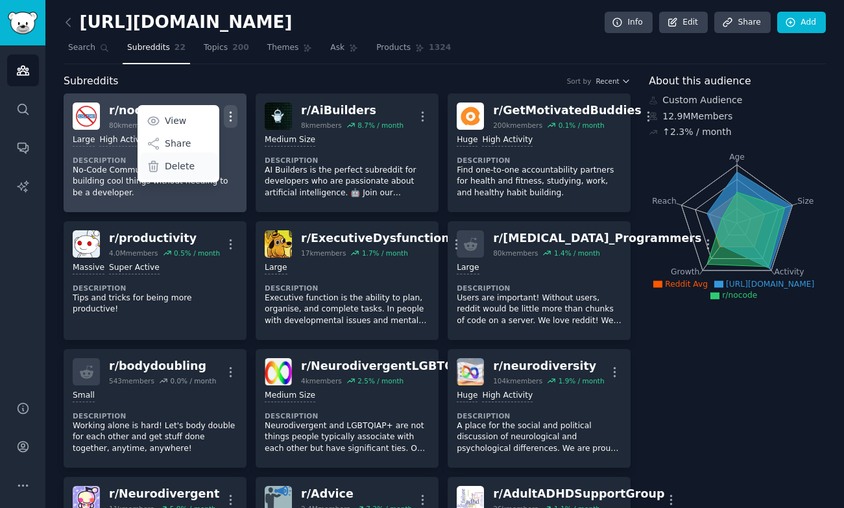
click at [180, 162] on p "Delete" at bounding box center [180, 167] width 30 height 14
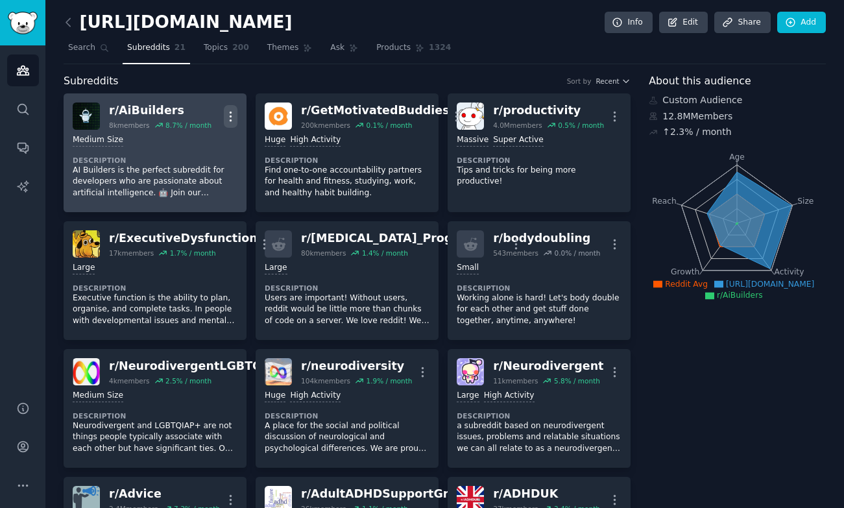
click at [226, 119] on icon "button" at bounding box center [231, 117] width 14 height 14
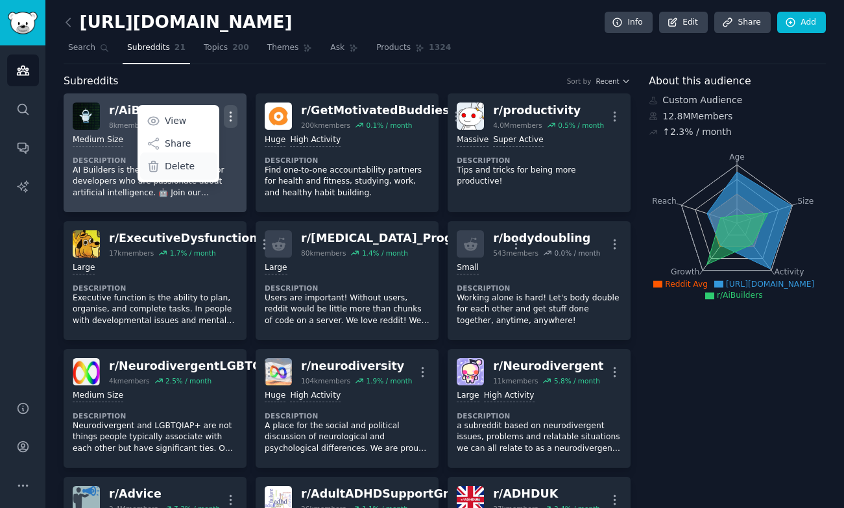
click at [192, 169] on div "Delete" at bounding box center [178, 165] width 77 height 27
